Goal: Navigation & Orientation: Find specific page/section

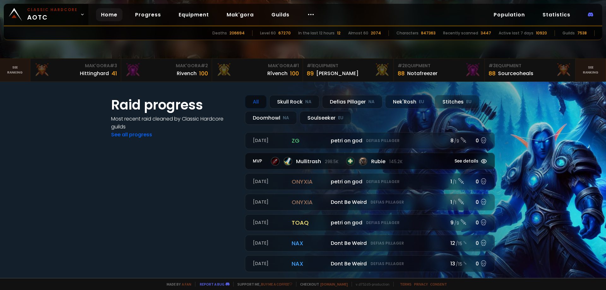
scroll to position [158, 0]
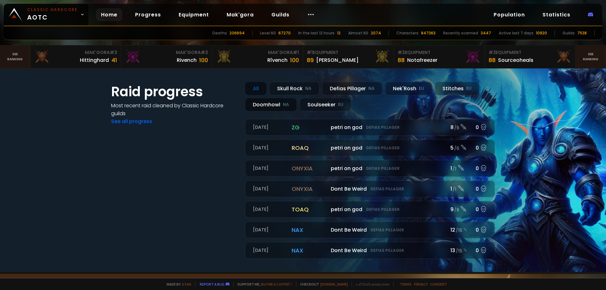
click at [270, 107] on div "Doomhowl NA" at bounding box center [271, 105] width 52 height 14
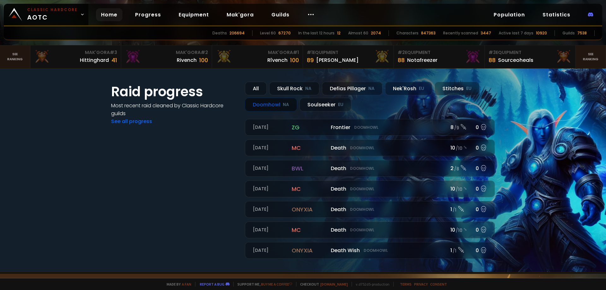
click at [285, 106] on small "NA" at bounding box center [286, 105] width 6 height 6
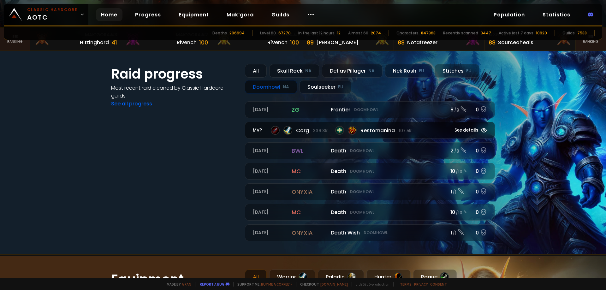
scroll to position [189, 0]
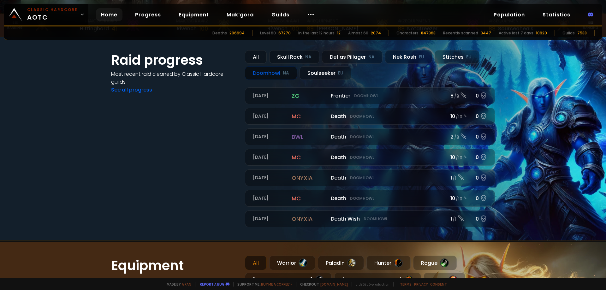
click at [268, 74] on div "Doomhowl NA" at bounding box center [271, 73] width 52 height 14
click at [282, 76] on div "Doomhowl NA" at bounding box center [271, 73] width 52 height 14
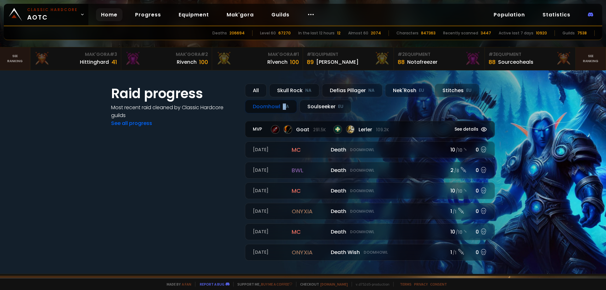
scroll to position [158, 0]
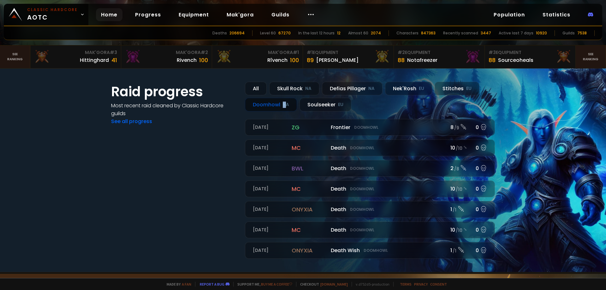
click at [284, 107] on small "NA" at bounding box center [286, 105] width 6 height 6
click at [265, 102] on div "Doomhowl NA" at bounding box center [271, 105] width 52 height 14
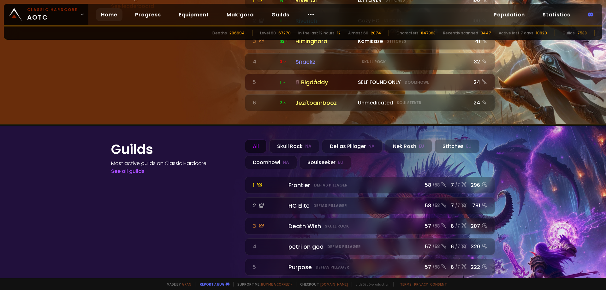
scroll to position [698, 0]
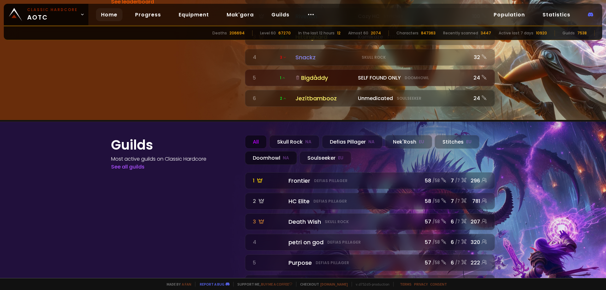
click at [264, 151] on div "Doomhowl NA" at bounding box center [271, 158] width 52 height 14
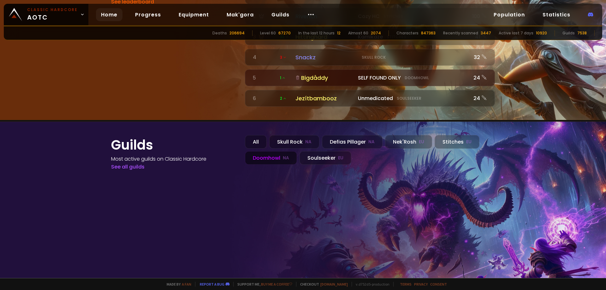
click at [275, 151] on div "Doomhowl NA" at bounding box center [271, 158] width 52 height 14
click at [354, 135] on div "Defias Pillager NA" at bounding box center [352, 142] width 61 height 14
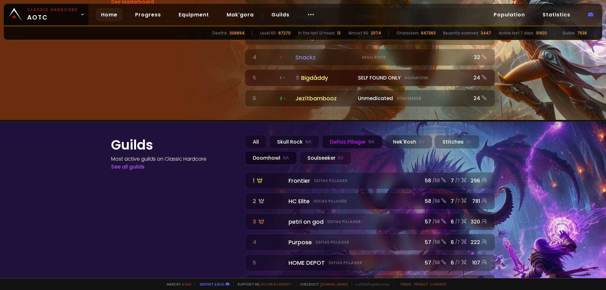
click at [277, 151] on div "Doomhowl NA" at bounding box center [271, 158] width 52 height 14
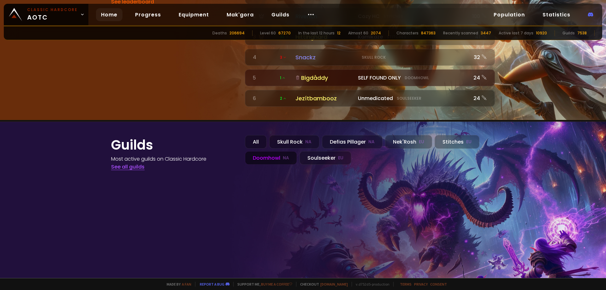
click at [128, 163] on link "See all guilds" at bounding box center [127, 166] width 33 height 7
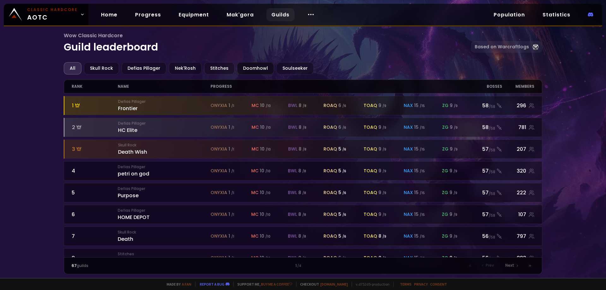
click at [252, 68] on div "Doomhowl" at bounding box center [255, 68] width 37 height 12
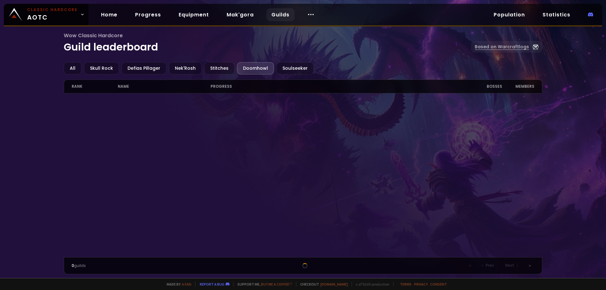
click at [499, 45] on link "Based on Warcraftlogs" at bounding box center [506, 47] width 71 height 12
